Goal: Information Seeking & Learning: Learn about a topic

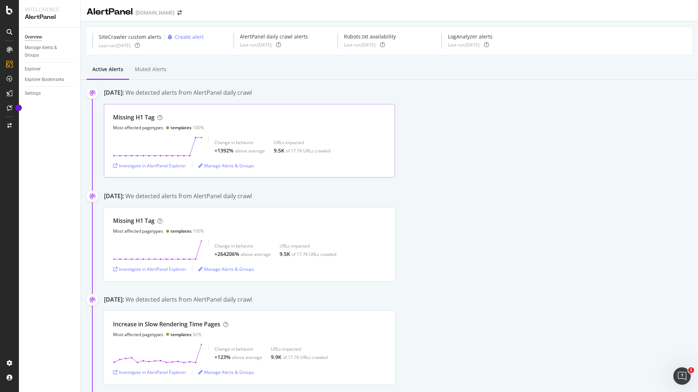
click at [336, 112] on div "Missing H1 Tag Most affected pagetypes templates 100% Change in behavior +1392%…" at bounding box center [249, 140] width 291 height 73
click at [277, 121] on div "Missing H1 Tag Most affected pagetypes templates 100%" at bounding box center [249, 121] width 273 height 17
click at [112, 166] on div "Missing H1 Tag Most affected pagetypes templates 100% Change in behavior +1392%…" at bounding box center [249, 140] width 291 height 73
click at [115, 165] on icon "button" at bounding box center [115, 166] width 4 height 4
click at [548, 126] on div "Missing H1 Tag Most affected pagetypes templates 100% Change in behavior +1392%…" at bounding box center [401, 140] width 594 height 73
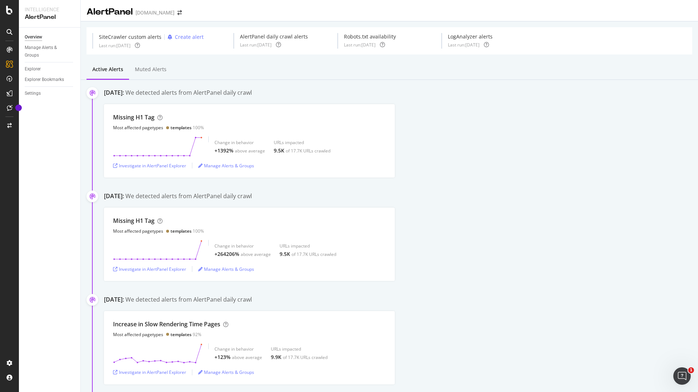
click at [550, 194] on div "September 20th 2025: We detected alerts from AlertPanel daily crawl" at bounding box center [401, 197] width 594 height 10
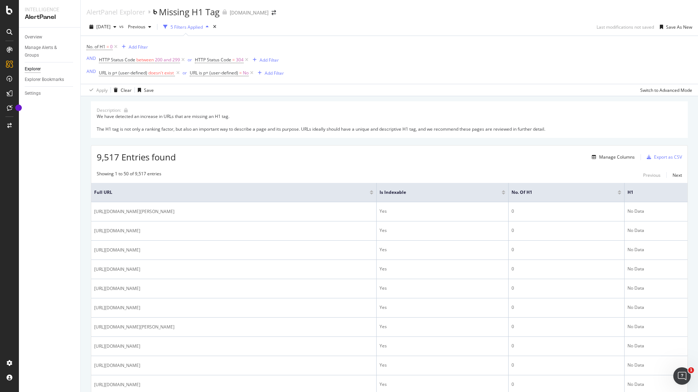
click at [47, 271] on div "Overview Manage Alerts & Groups Explorer Explorer Bookmarks Settings" at bounding box center [49, 210] width 61 height 365
click at [70, 205] on div "Overview Manage Alerts & Groups Explorer Explorer Bookmarks Settings" at bounding box center [49, 210] width 61 height 365
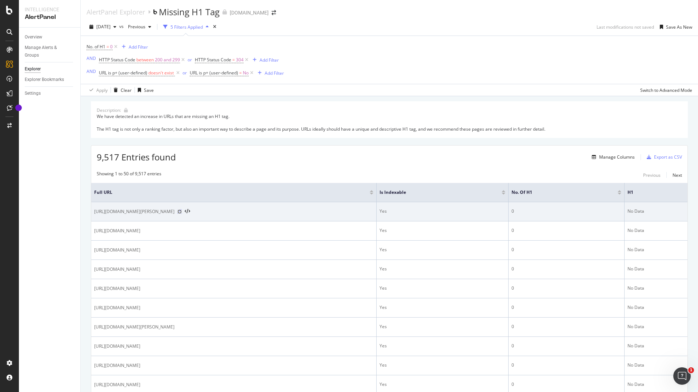
click at [182, 213] on icon at bounding box center [179, 212] width 4 height 4
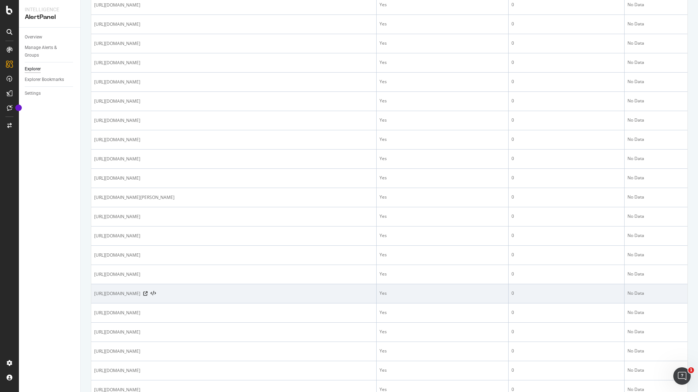
scroll to position [815, 0]
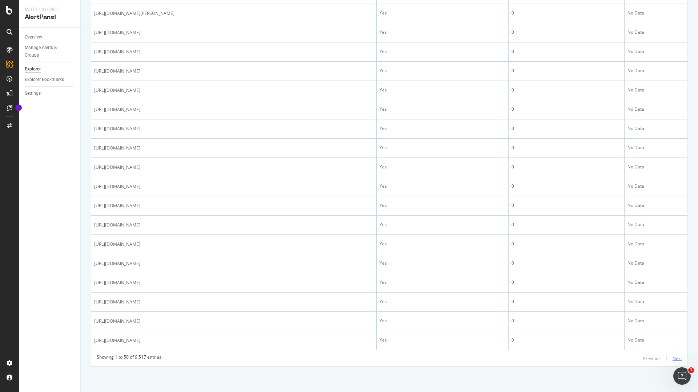
click at [672, 357] on div "Next" at bounding box center [676, 359] width 9 height 6
click at [648, 360] on div "Previous" at bounding box center [651, 359] width 17 height 6
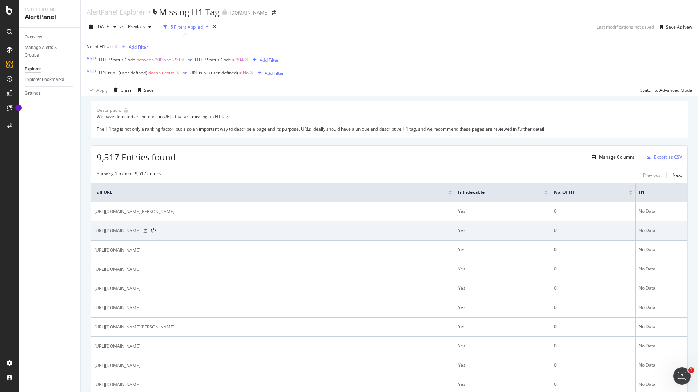
click at [148, 232] on icon at bounding box center [145, 231] width 4 height 4
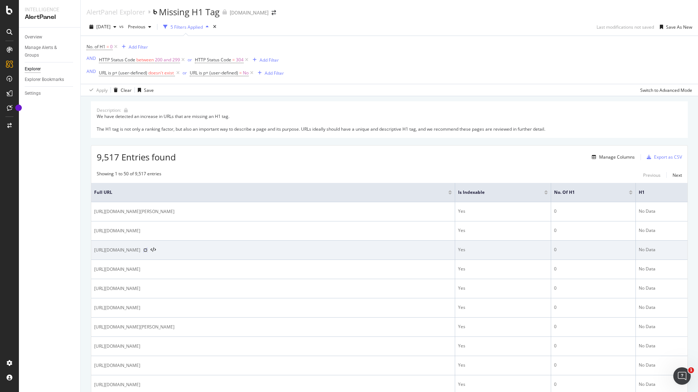
click at [148, 250] on icon at bounding box center [145, 250] width 4 height 4
